Goal: Task Accomplishment & Management: Manage account settings

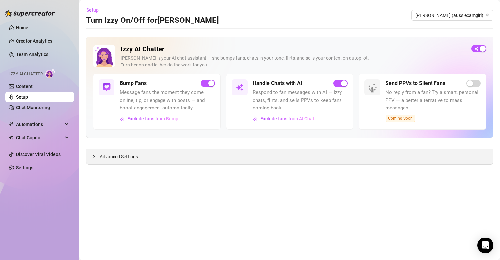
click at [124, 153] on span "Advanced Settings" at bounding box center [119, 156] width 38 height 7
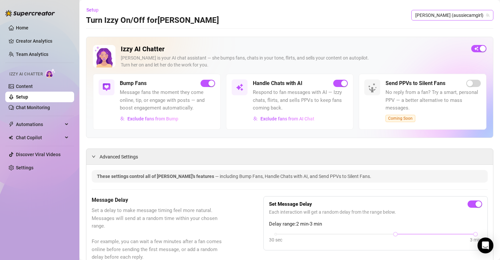
click at [443, 12] on span "[PERSON_NAME] (aussiecamgirl)" at bounding box center [452, 15] width 74 height 10
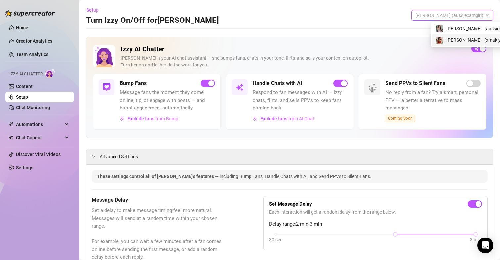
click at [450, 38] on span "[PERSON_NAME]" at bounding box center [463, 39] width 35 height 7
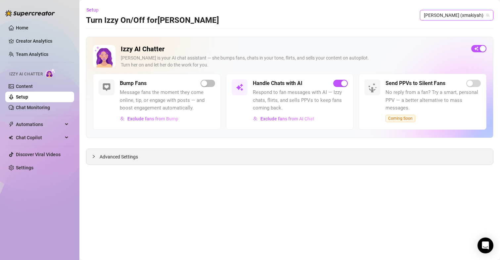
click at [129, 155] on span "Advanced Settings" at bounding box center [119, 156] width 38 height 7
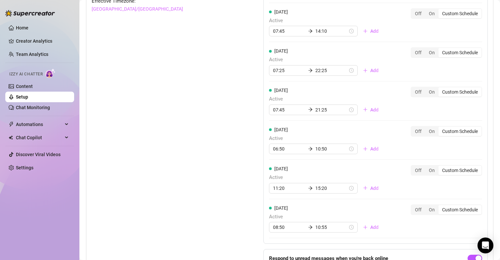
scroll to position [628, 0]
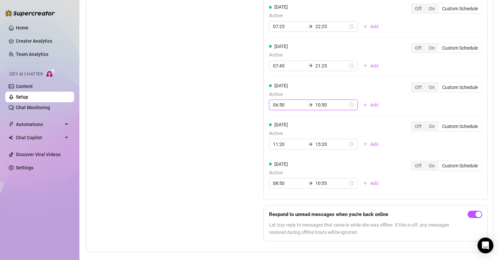
click at [317, 102] on input "10:50" at bounding box center [331, 104] width 32 height 7
click at [297, 129] on div "20" at bounding box center [299, 130] width 16 height 9
click at [298, 144] on div "22" at bounding box center [299, 141] width 16 height 9
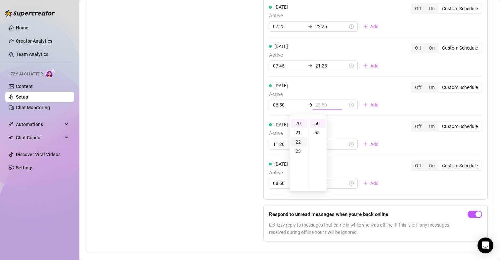
type input "22:50"
click at [227, 133] on div "Set Active Hours (Izzy Availability) Set specific hours when Izzy engaging with…" at bounding box center [161, 82] width 139 height 327
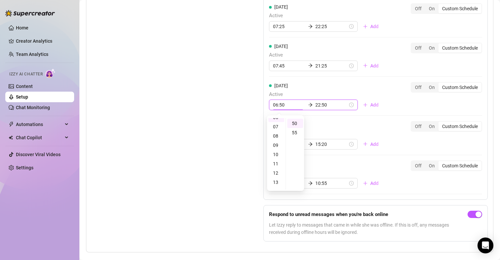
scroll to position [56, 0]
click at [197, 130] on div "Set Active Hours (Izzy Availability) Set specific hours when Izzy engaging with…" at bounding box center [161, 82] width 139 height 327
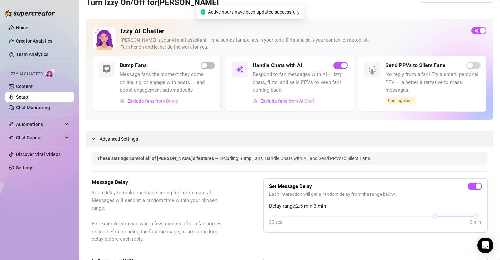
scroll to position [33, 0]
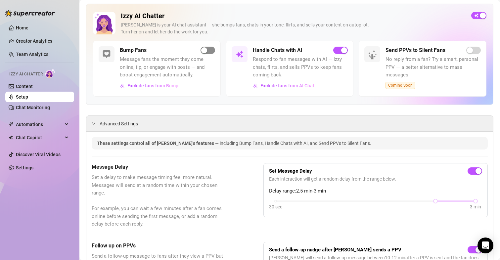
click at [204, 53] on div "button" at bounding box center [204, 50] width 6 height 6
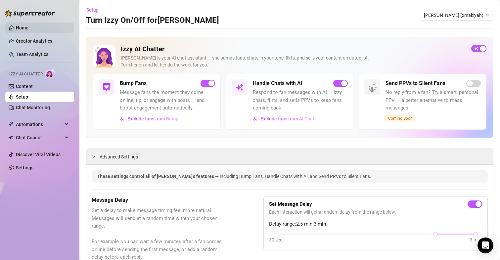
click at [20, 26] on link "Home" at bounding box center [22, 27] width 13 height 5
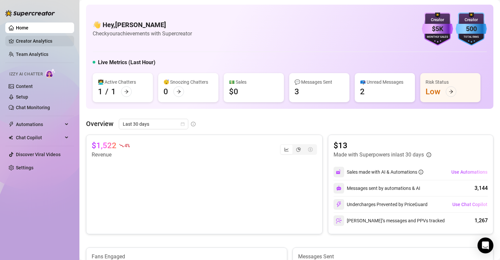
click at [35, 45] on link "Creator Analytics" at bounding box center [42, 41] width 53 height 11
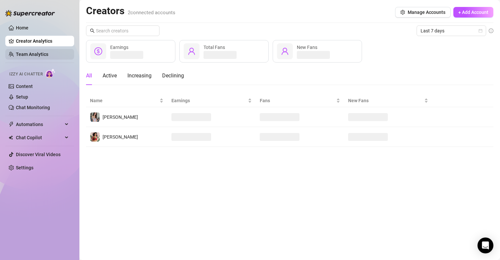
click at [35, 52] on link "Team Analytics" at bounding box center [32, 54] width 32 height 5
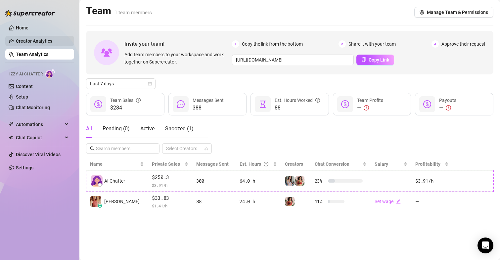
click at [49, 38] on link "Creator Analytics" at bounding box center [42, 41] width 53 height 11
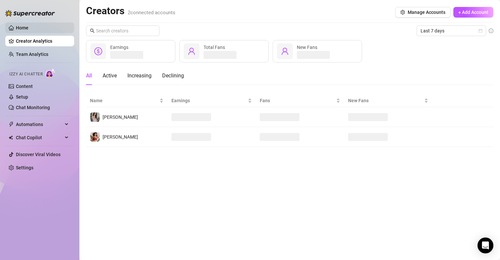
click at [28, 27] on link "Home" at bounding box center [22, 27] width 13 height 5
